Goal: Find contact information: Find contact information

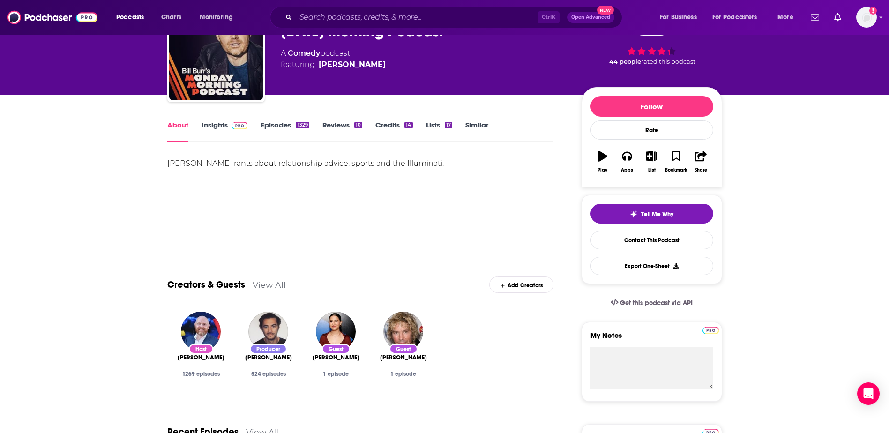
scroll to position [234, 0]
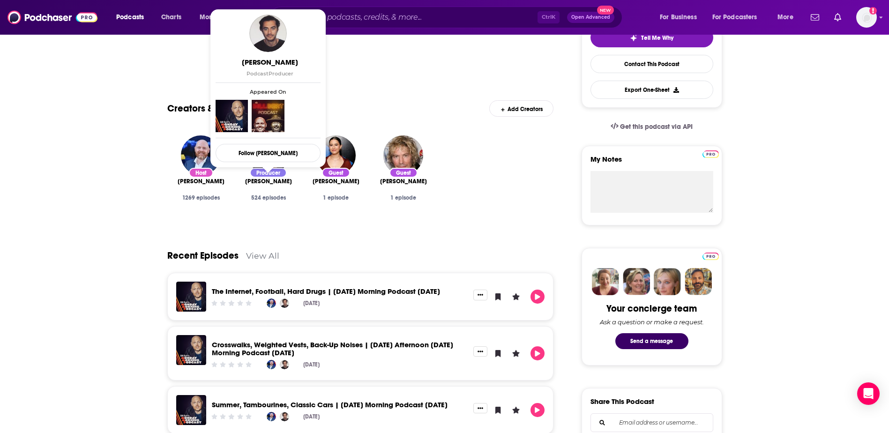
drag, startPoint x: 296, startPoint y: 180, endPoint x: 240, endPoint y: 184, distance: 55.9
click at [240, 184] on div "Producer [PERSON_NAME] 524 episodes" at bounding box center [269, 177] width 68 height 99
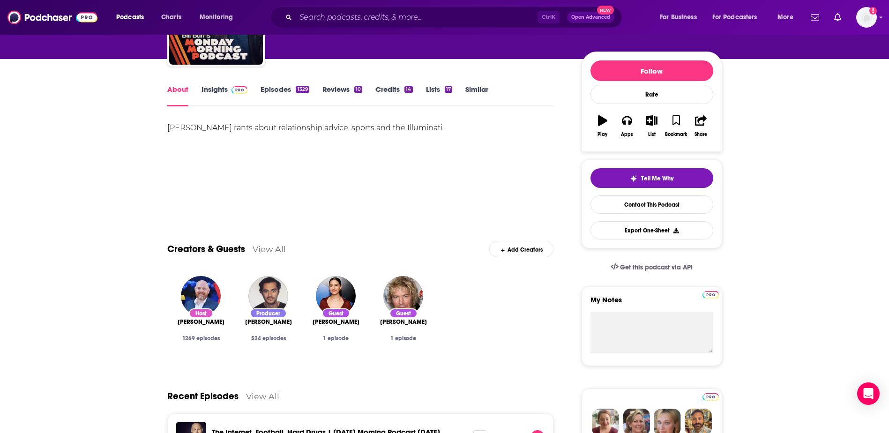
scroll to position [0, 0]
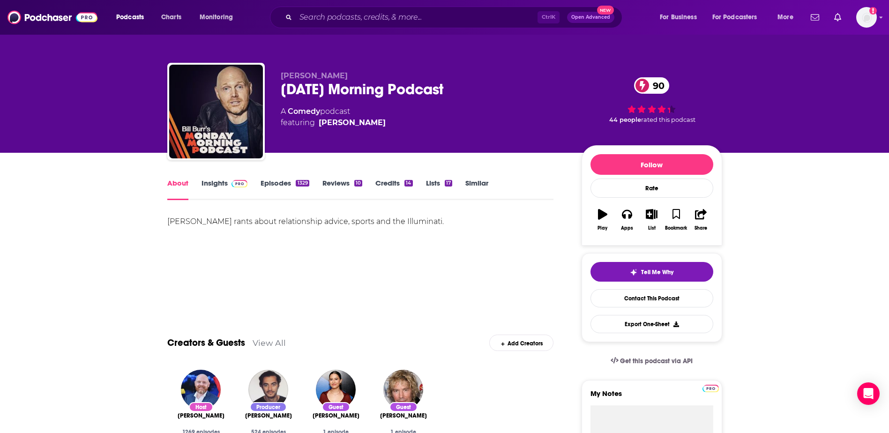
click at [210, 188] on link "Insights" at bounding box center [225, 190] width 46 height 22
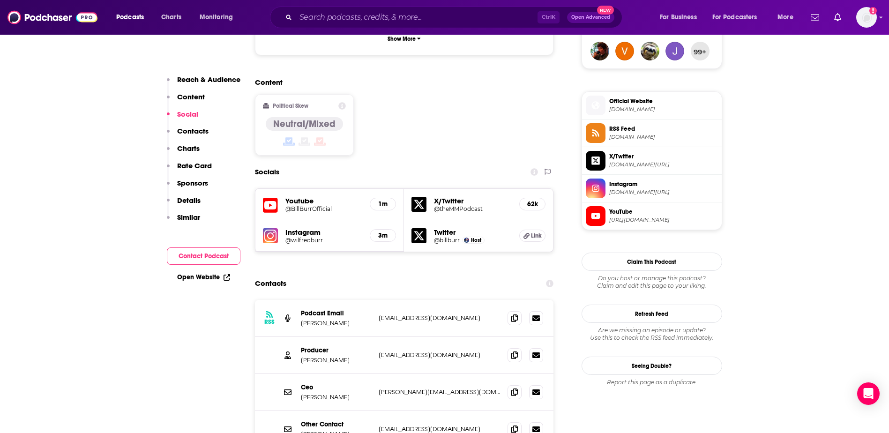
scroll to position [797, 0]
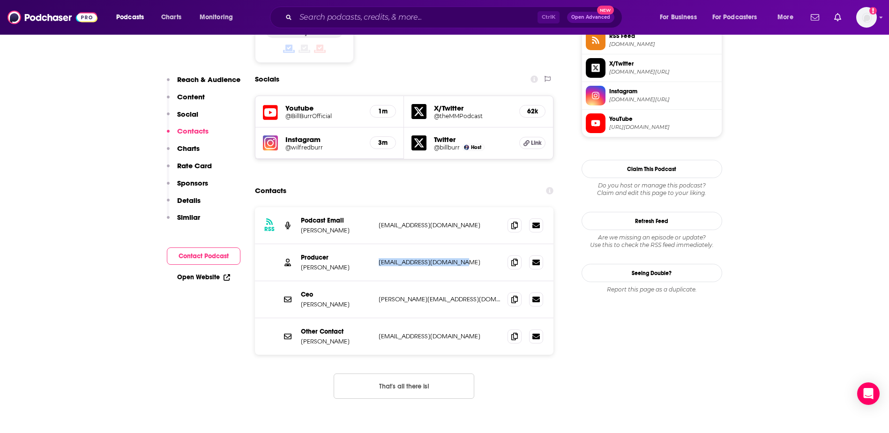
drag, startPoint x: 474, startPoint y: 206, endPoint x: 378, endPoint y: 208, distance: 96.1
click at [378, 244] on div "Producer [PERSON_NAME] [EMAIL_ADDRESS][DOMAIN_NAME] [EMAIL_ADDRESS][DOMAIN_NAME]" at bounding box center [404, 262] width 299 height 37
copy p "[EMAIL_ADDRESS][DOMAIN_NAME]"
drag, startPoint x: 344, startPoint y: 213, endPoint x: 325, endPoint y: 214, distance: 19.3
click at [325, 263] on p "[PERSON_NAME]" at bounding box center [336, 267] width 70 height 8
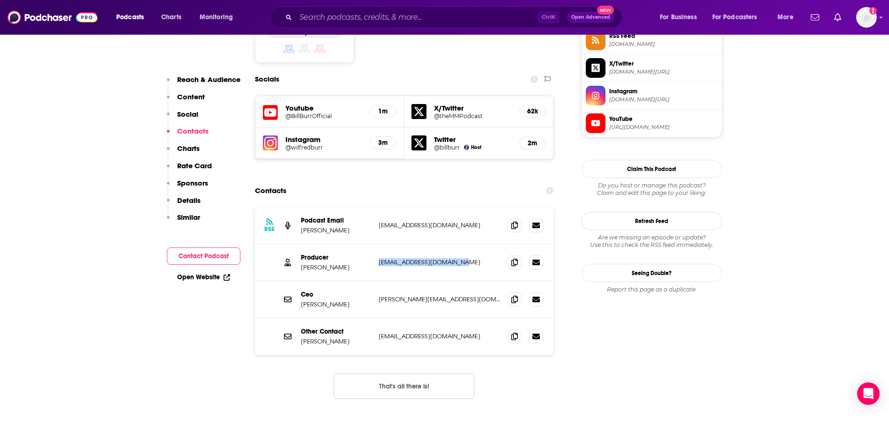
copy p "Themeles"
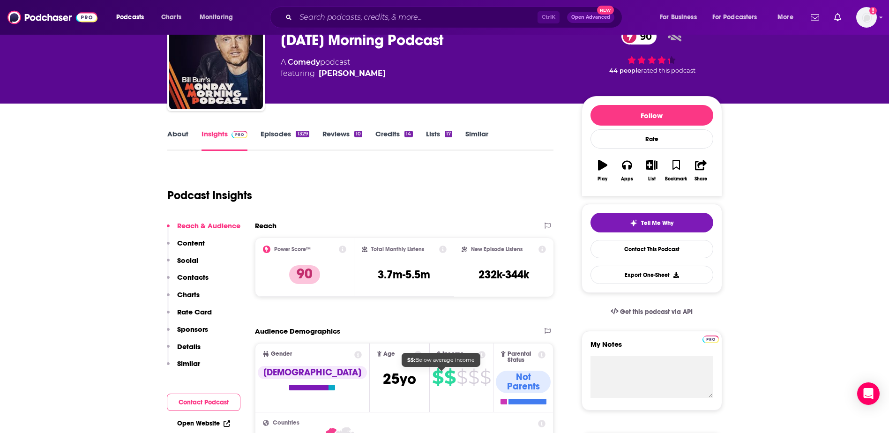
scroll to position [0, 0]
